Goal: Download file/media

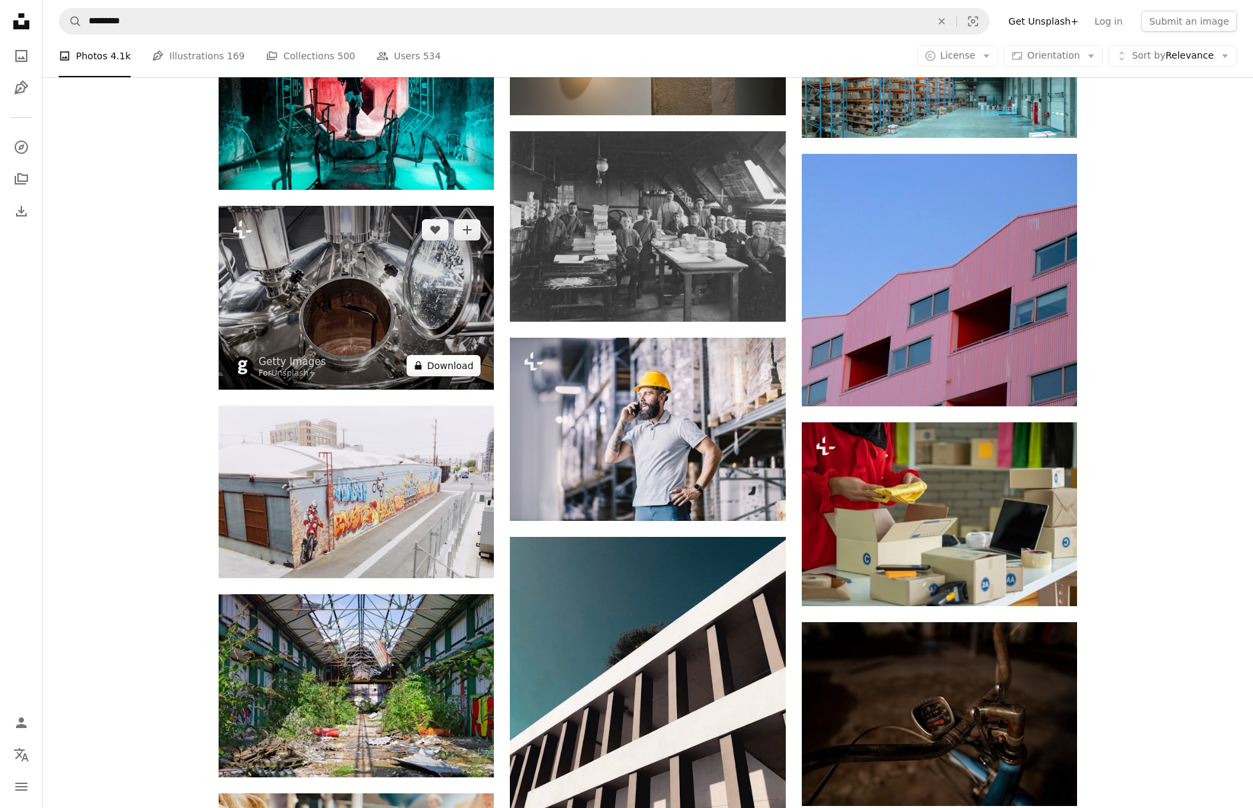
scroll to position [73137, 0]
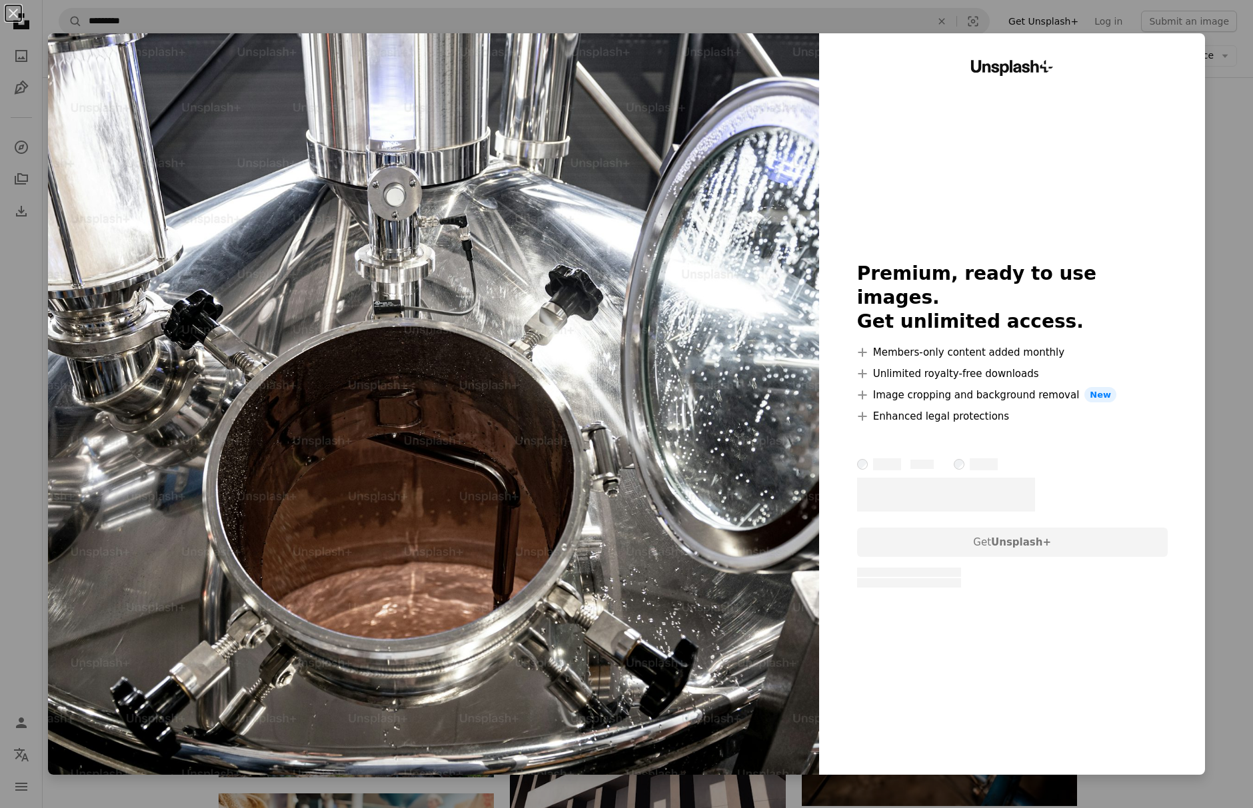
click at [452, 399] on img at bounding box center [433, 404] width 771 height 742
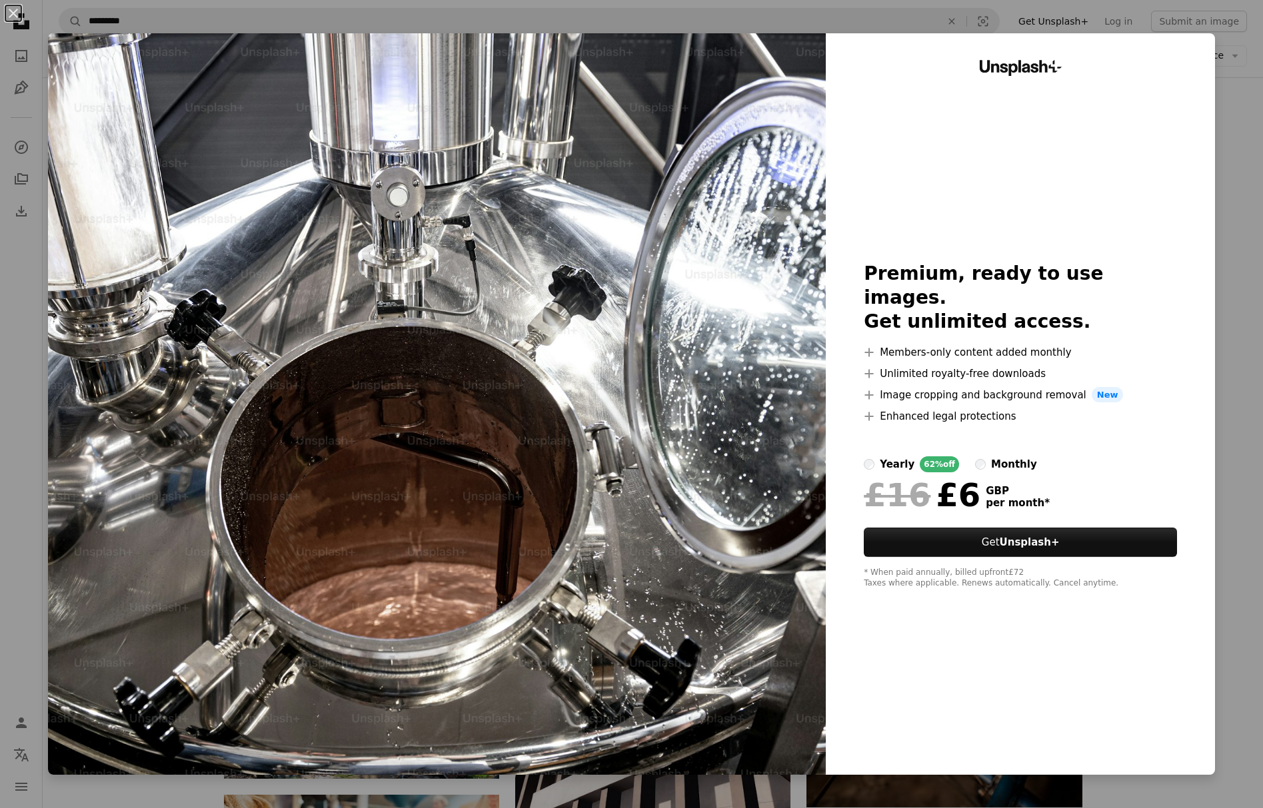
click at [1250, 164] on div "An X shape Unsplash+ Premium, ready to use images. Get unlimited access. A plus…" at bounding box center [631, 404] width 1263 height 808
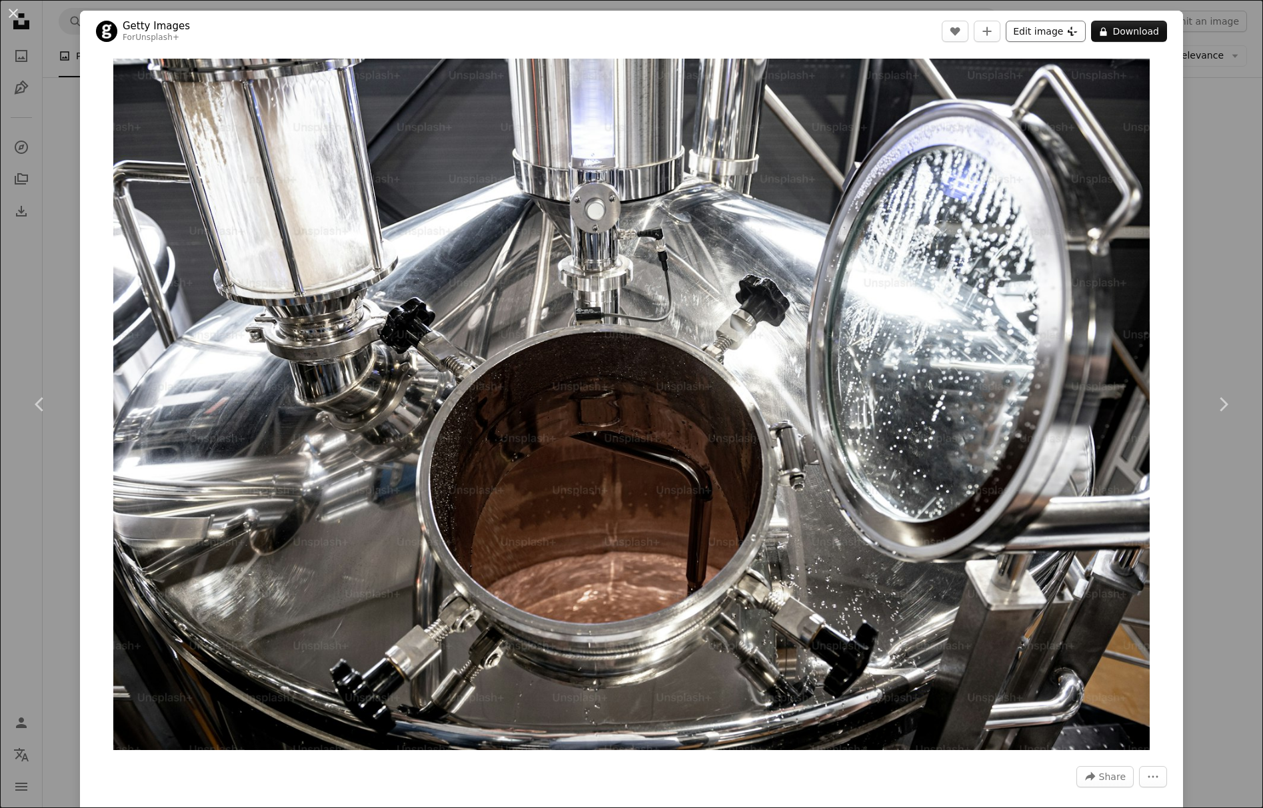
click at [1053, 33] on button "Edit image Plus sign for Unsplash+" at bounding box center [1046, 31] width 80 height 21
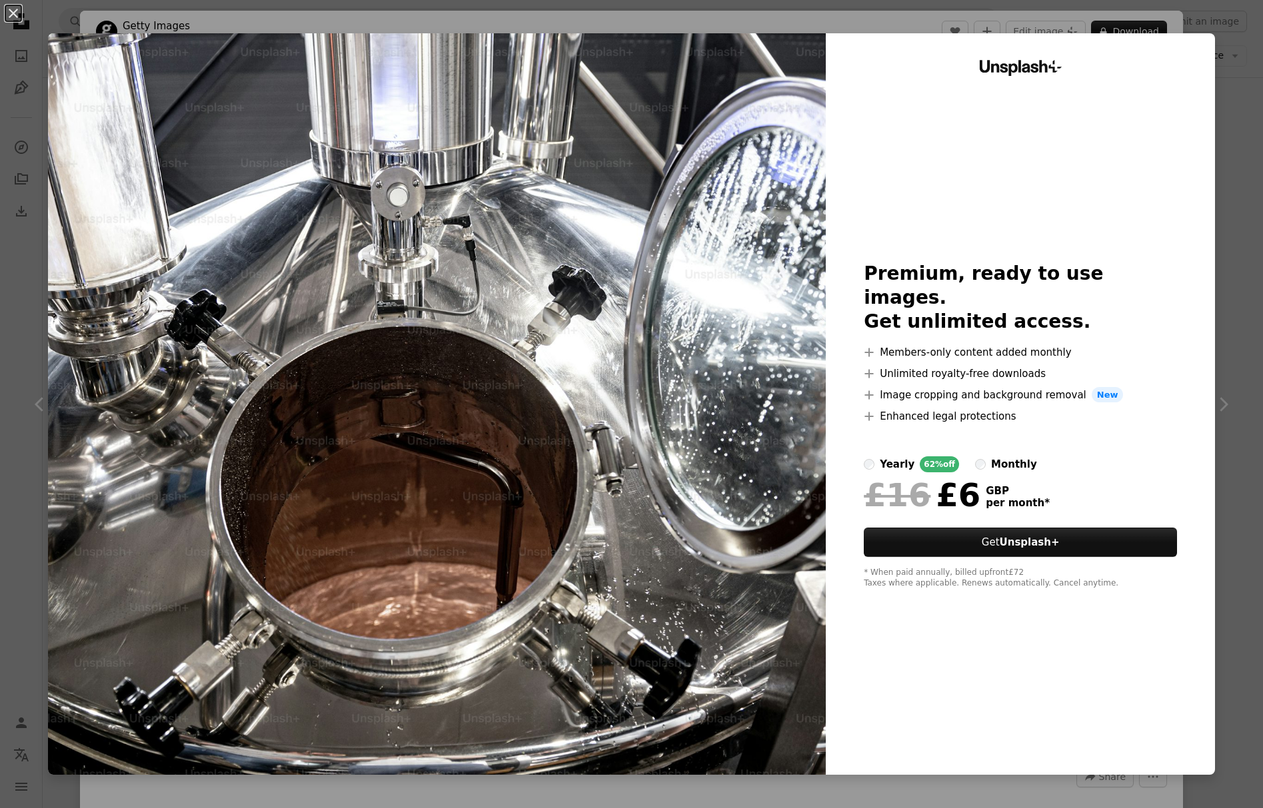
drag, startPoint x: 1234, startPoint y: 79, endPoint x: 1124, endPoint y: 46, distance: 114.9
click at [1234, 80] on div "An X shape Unsplash+ Premium, ready to use images. Get unlimited access. A plus…" at bounding box center [631, 404] width 1263 height 808
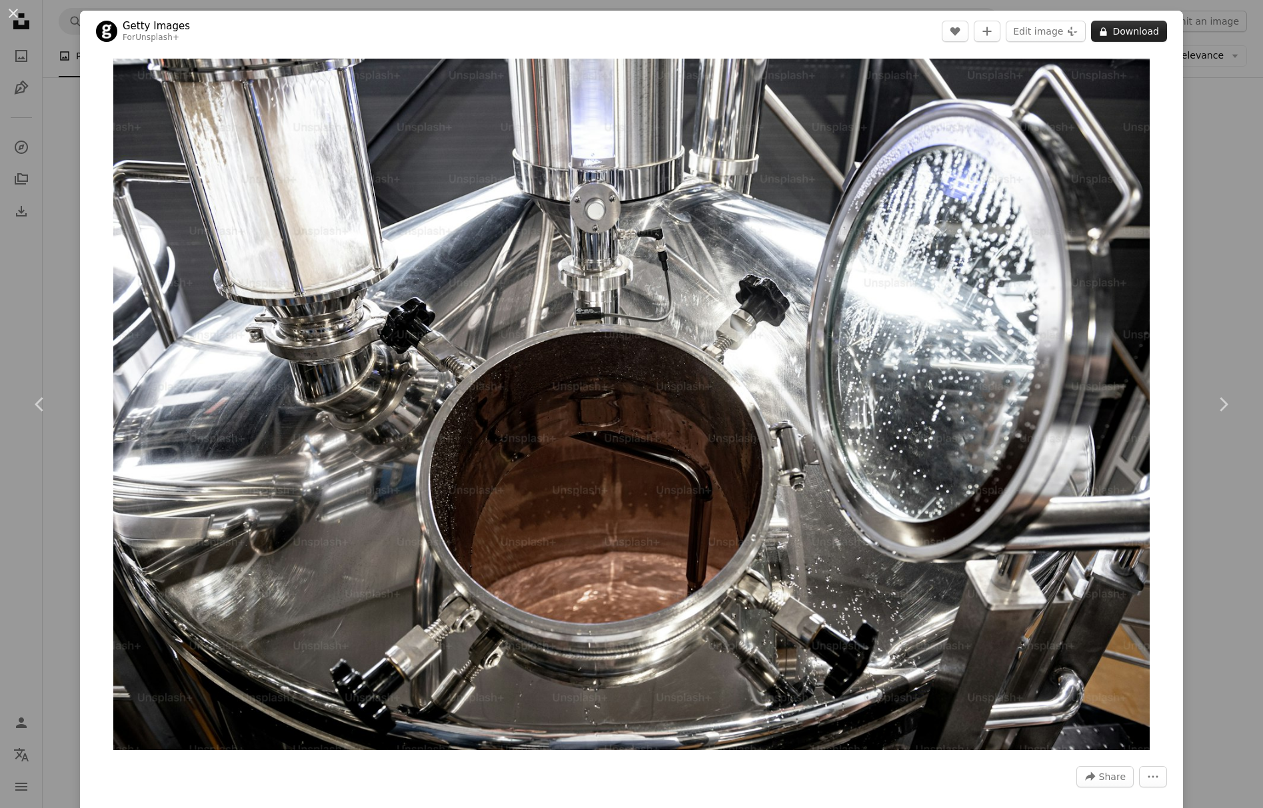
click at [1115, 27] on button "A lock Download" at bounding box center [1129, 31] width 76 height 21
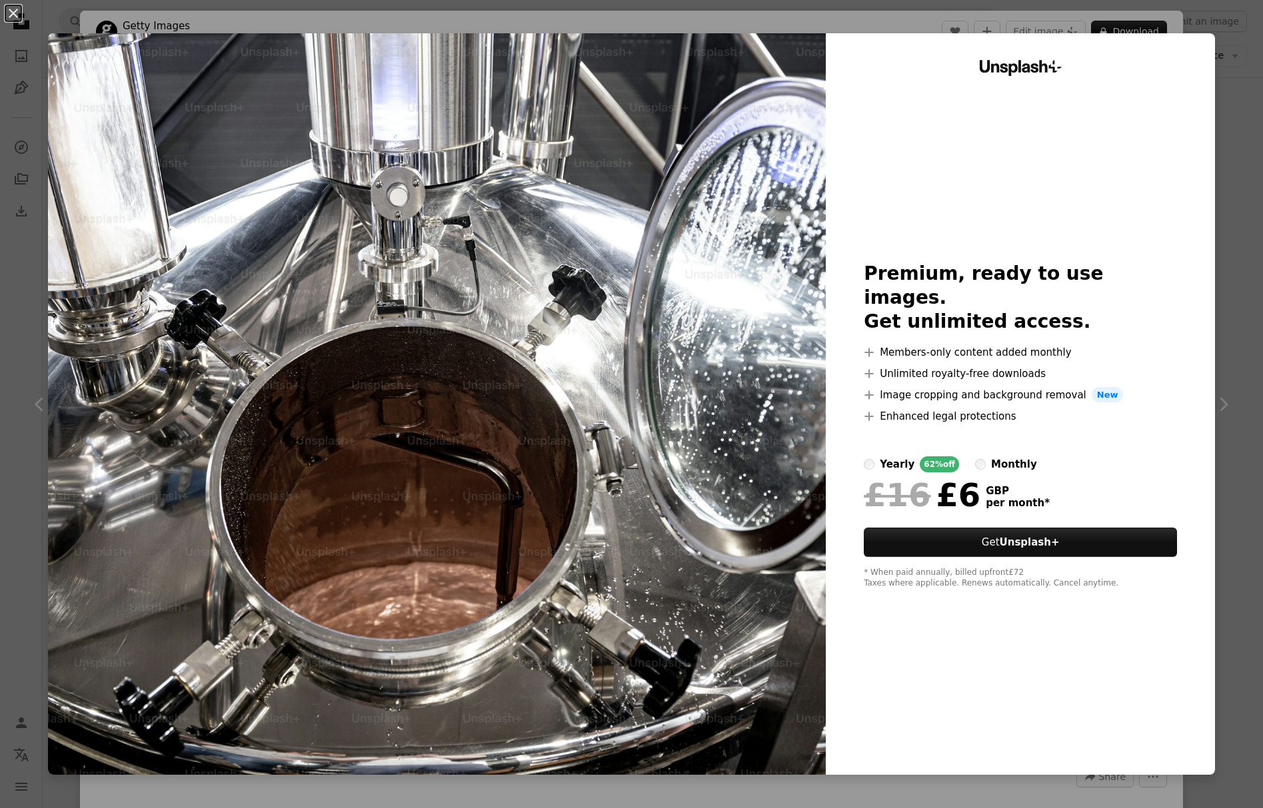
click at [1225, 101] on div "An X shape Unsplash+ Premium, ready to use images. Get unlimited access. A plus…" at bounding box center [631, 404] width 1263 height 808
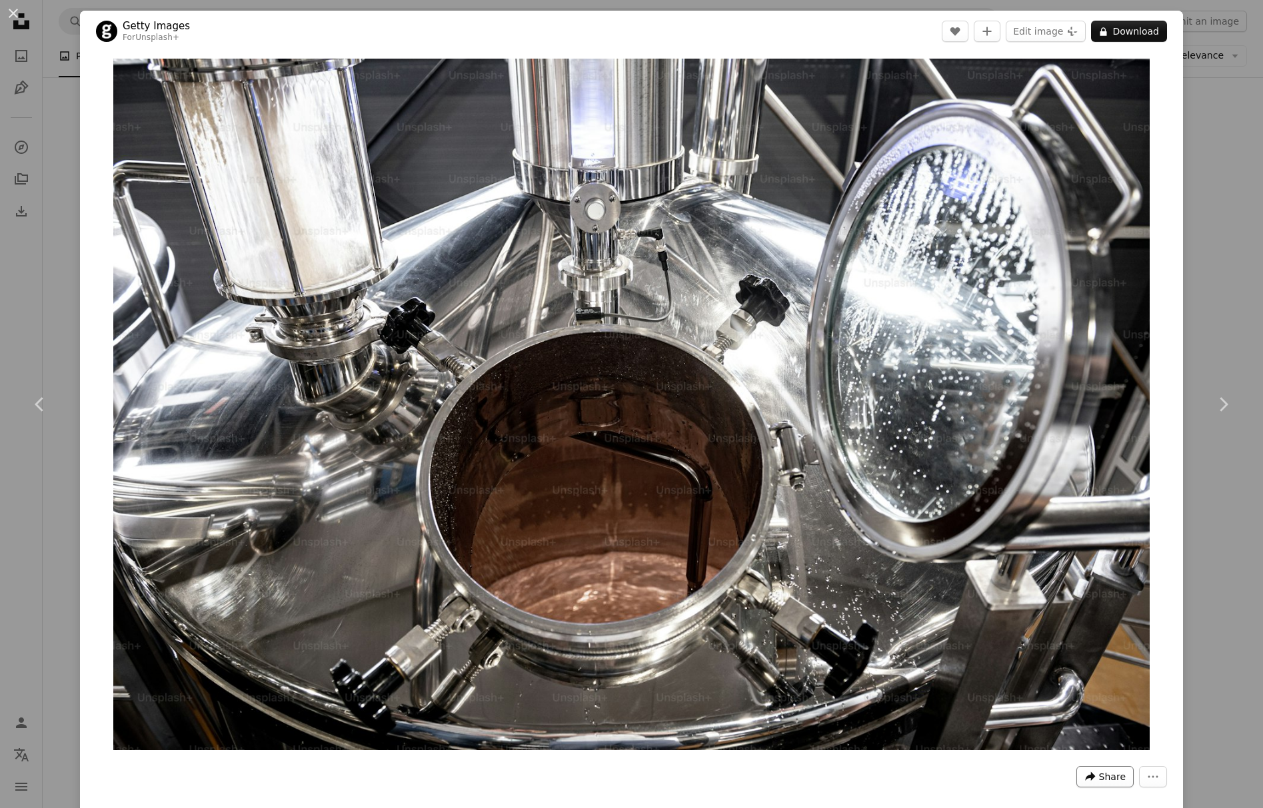
click at [1104, 779] on span "Share" at bounding box center [1112, 777] width 27 height 20
click at [1214, 98] on dialog "An X shape Chevron left Chevron right Getty Images For Unsplash+ A heart A plus…" at bounding box center [631, 404] width 1263 height 808
click at [1221, 157] on div "An X shape Chevron left Chevron right Getty Images For Unsplash+ A heart A plus…" at bounding box center [631, 404] width 1263 height 808
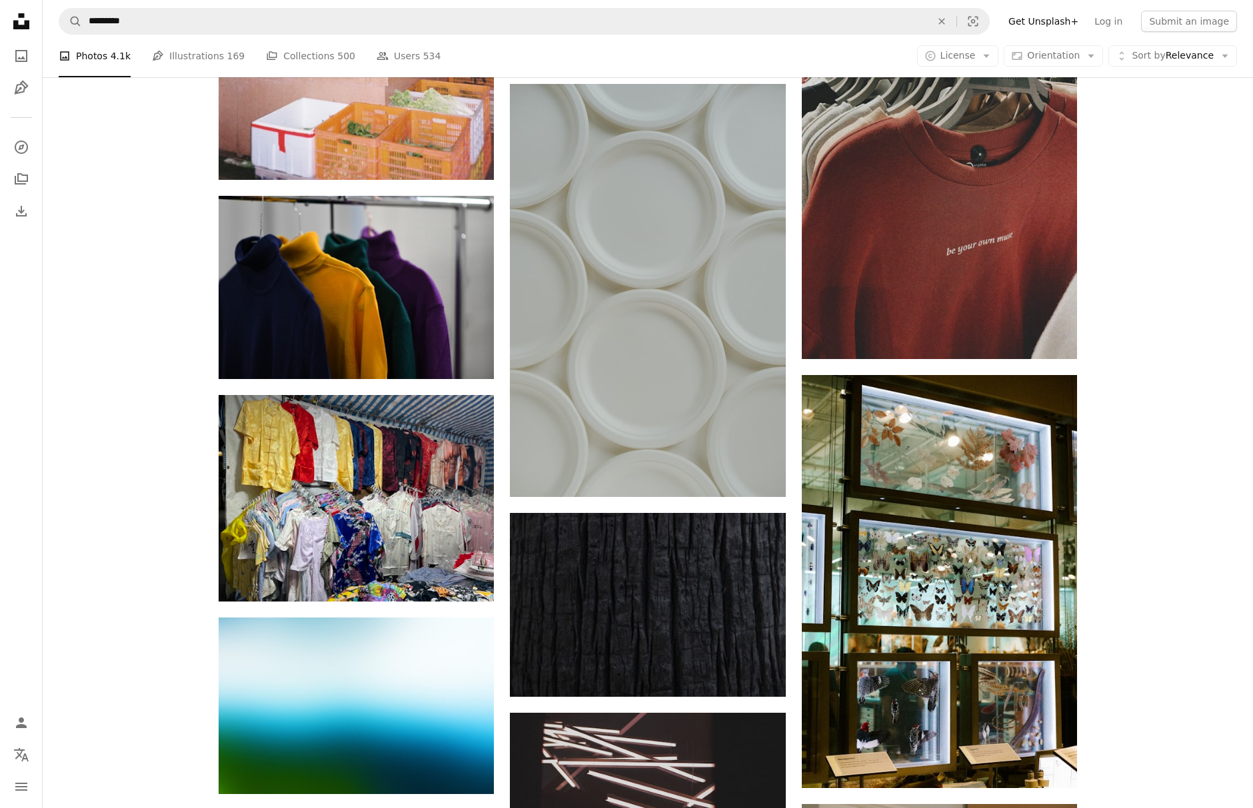
scroll to position [121630, 0]
